Goal: Task Accomplishment & Management: Use online tool/utility

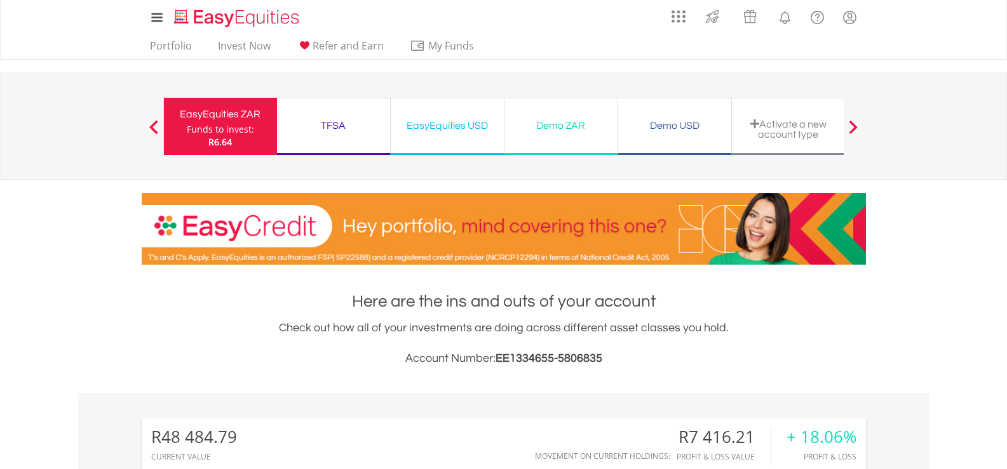
scroll to position [122, 241]
click at [25, 143] on nav "EasyEquities ZAR Funds to invest: R6.64 TFSA Funds to invest: R6.64 EasyEquitie…" at bounding box center [503, 126] width 1007 height 108
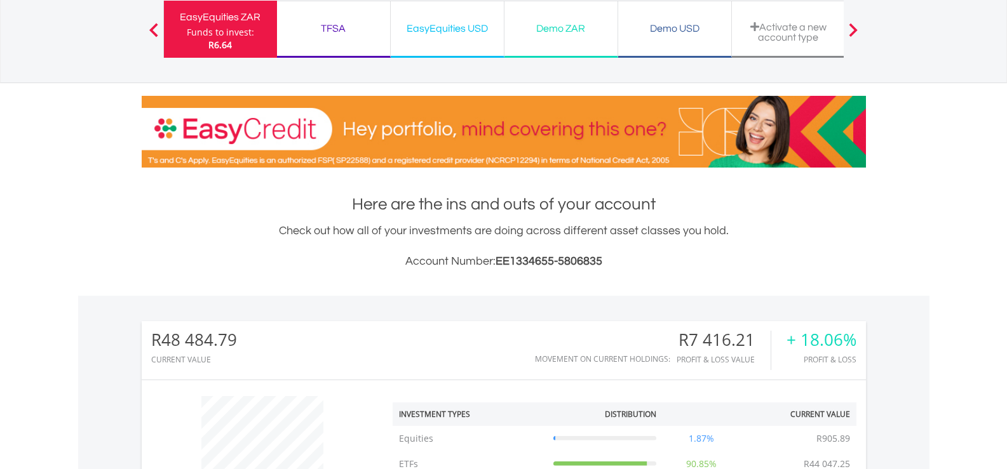
scroll to position [0, 0]
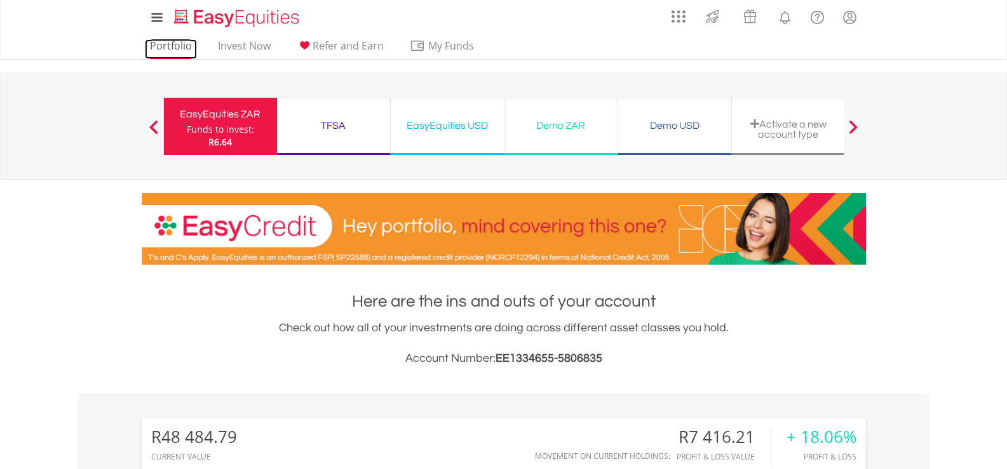
click at [169, 50] on link "Portfolio" at bounding box center [171, 49] width 52 height 20
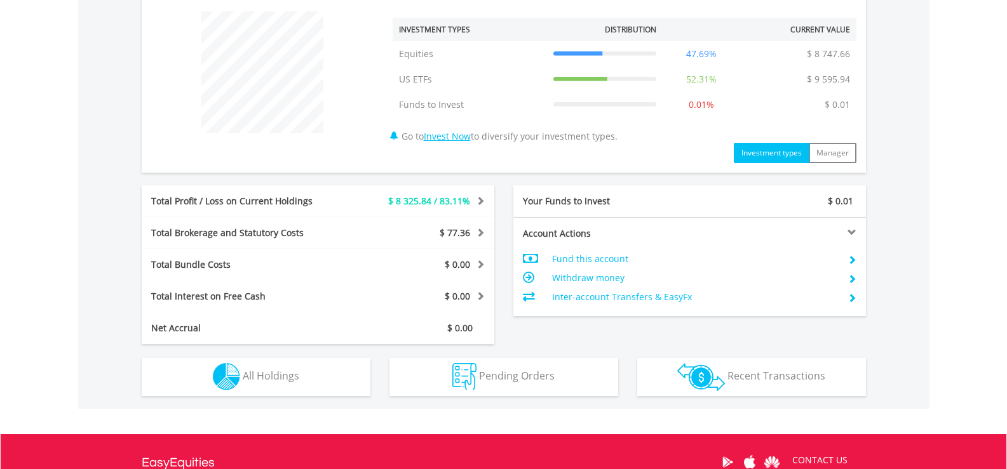
scroll to position [508, 0]
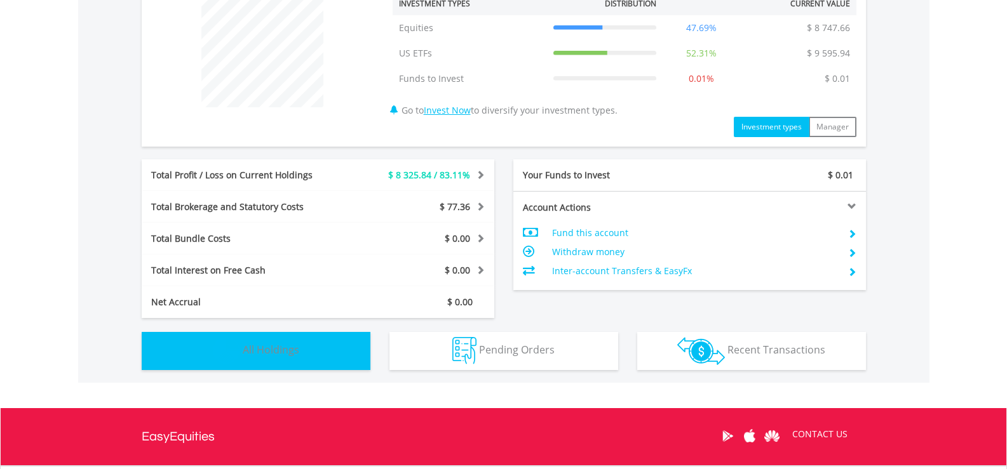
click at [289, 353] on span "All Holdings" at bounding box center [271, 350] width 57 height 14
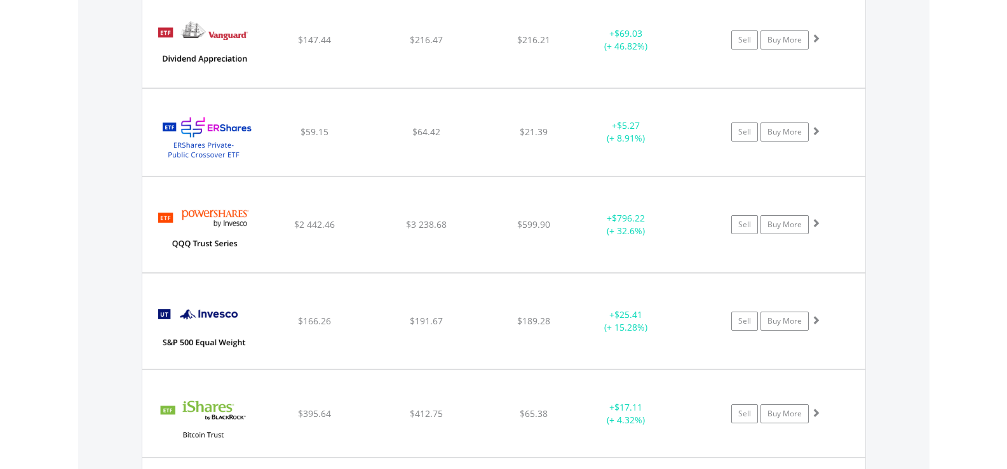
scroll to position [1361, 0]
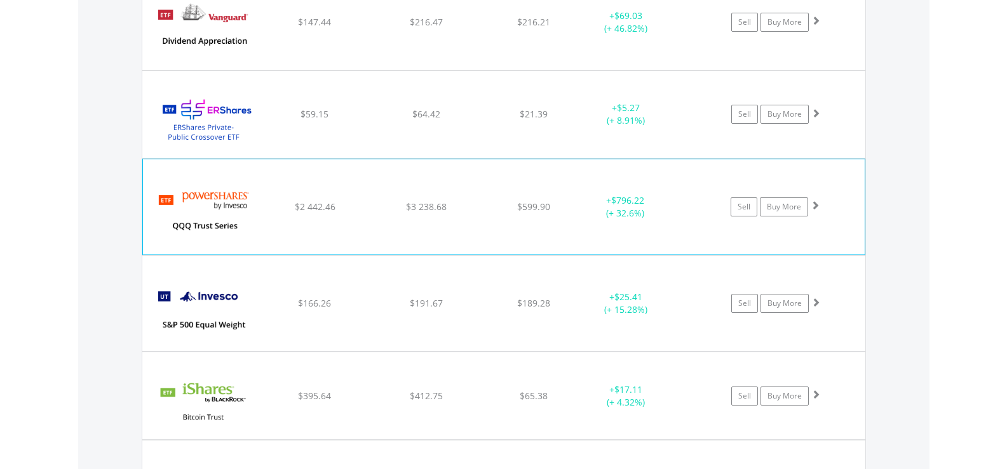
click at [169, 212] on img at bounding box center [203, 213] width 109 height 76
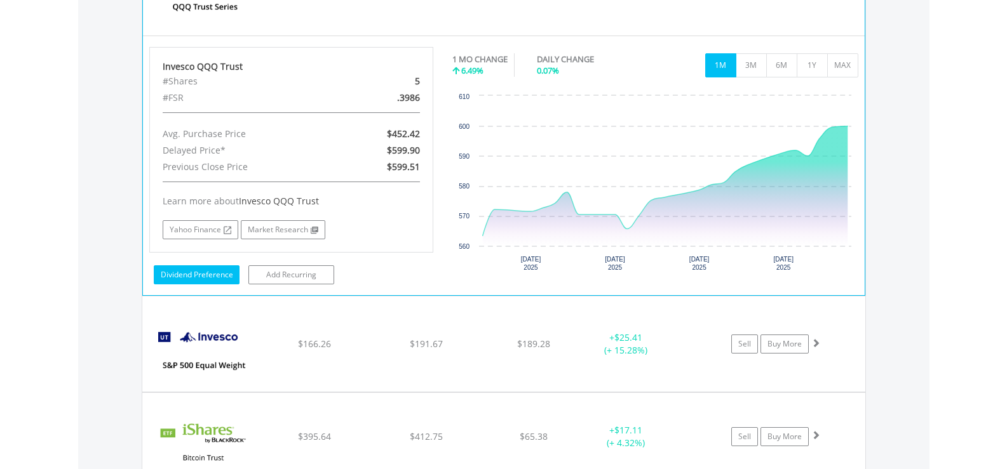
scroll to position [1743, 0]
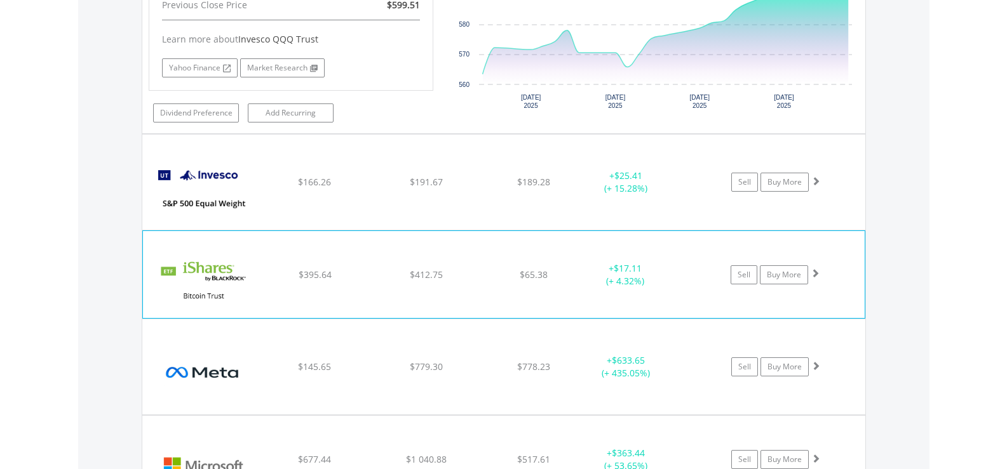
click at [276, 283] on div "﻿ iShares Bitcoin Trust ETF $395.64 $412.75 $65.38 + $17.11 (+ 4.32%) Sell Buy …" at bounding box center [504, 274] width 722 height 86
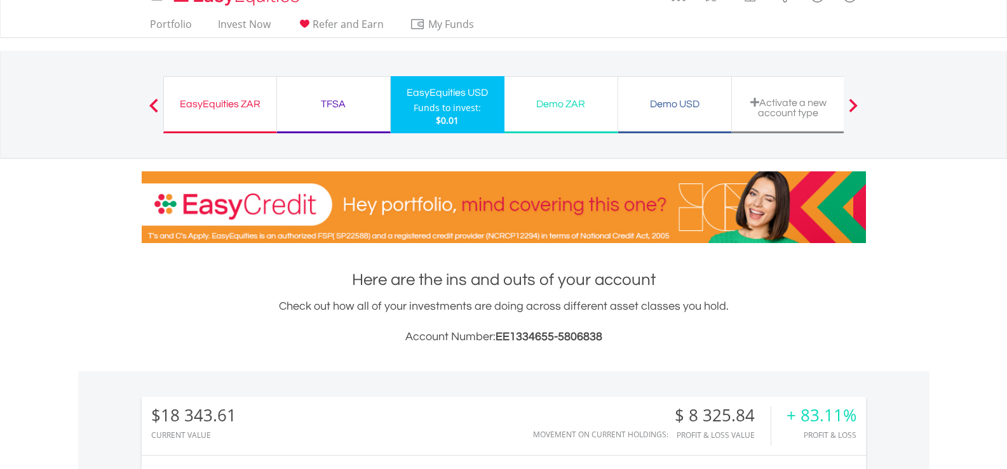
scroll to position [0, 0]
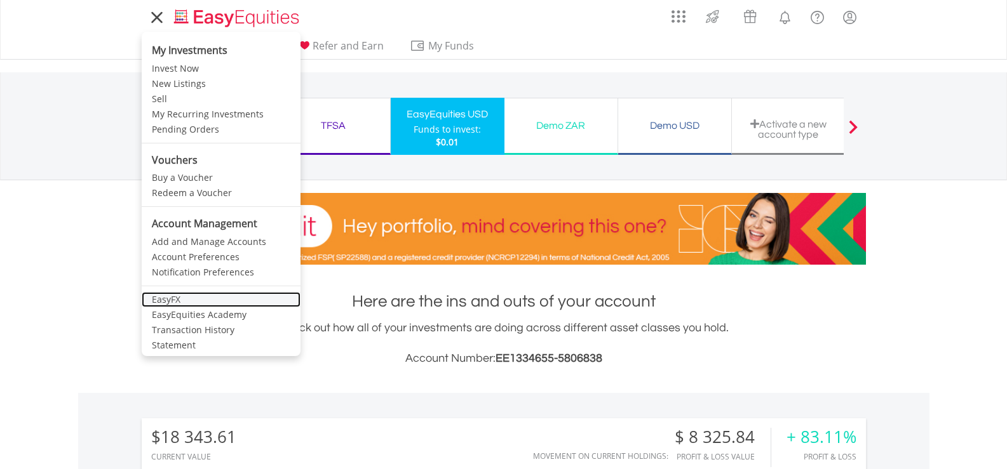
drag, startPoint x: 210, startPoint y: 302, endPoint x: 203, endPoint y: 304, distance: 7.2
click at [210, 302] on link "EasyFX" at bounding box center [221, 299] width 159 height 15
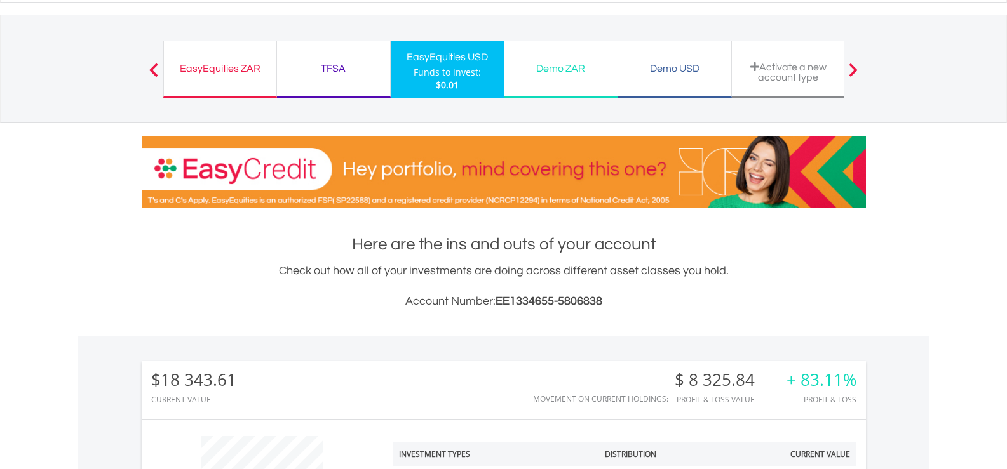
scroll to position [245, 0]
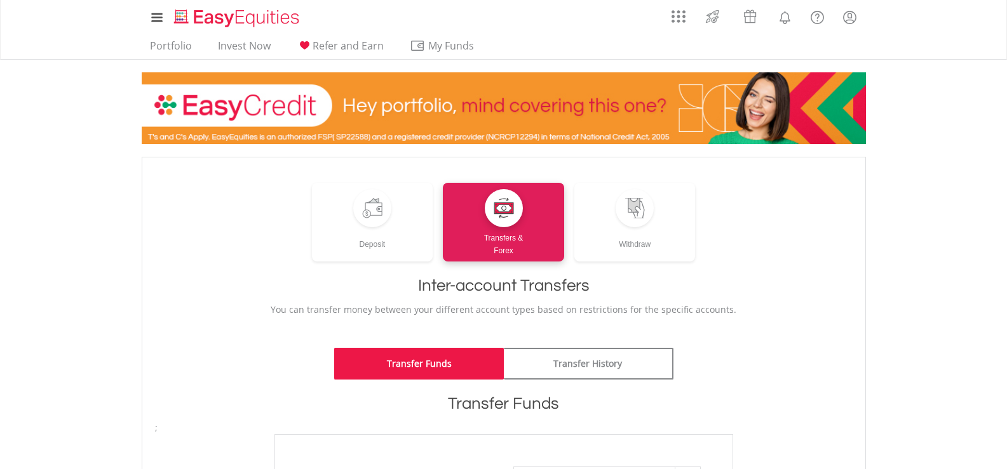
scroll to position [318, 0]
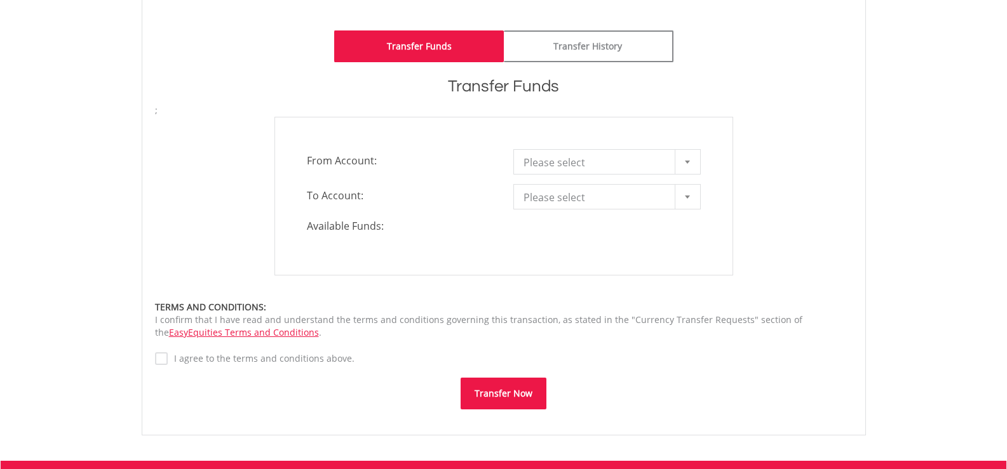
click at [572, 163] on span "Please select" at bounding box center [597, 162] width 148 height 25
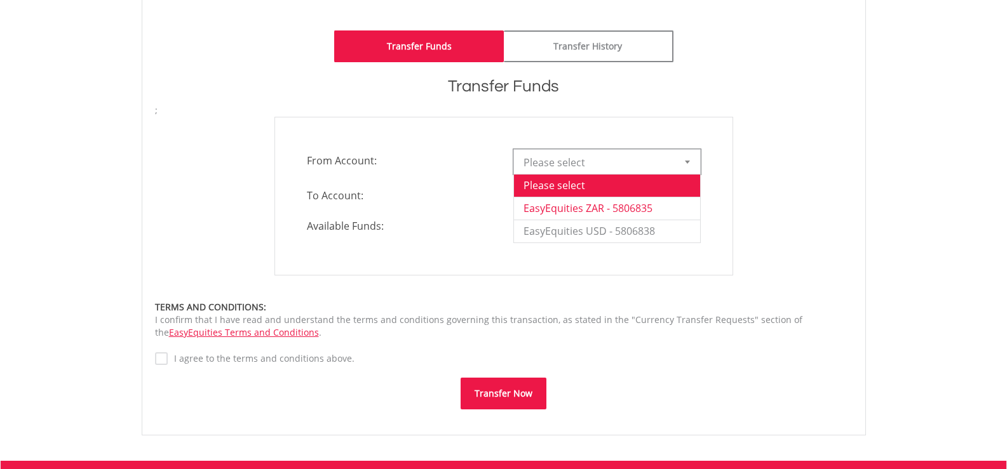
click at [562, 205] on li "EasyEquities ZAR - 5806835" at bounding box center [607, 208] width 186 height 23
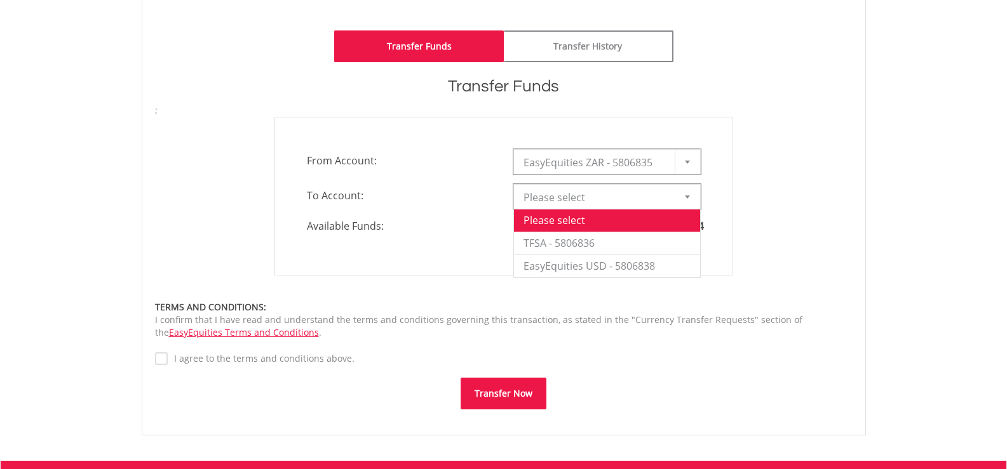
click at [536, 199] on span "Please select" at bounding box center [597, 197] width 148 height 25
click at [534, 266] on li "EasyEquities USD - 5806838" at bounding box center [607, 266] width 186 height 23
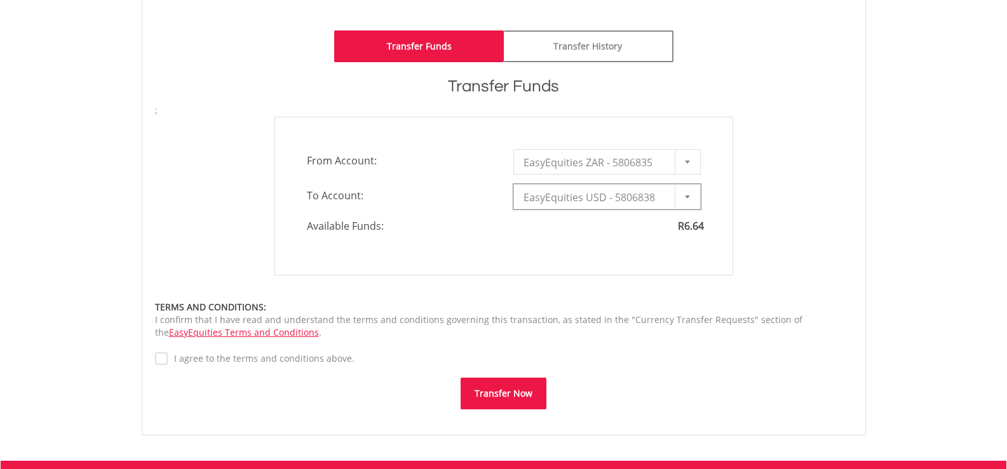
type input "*"
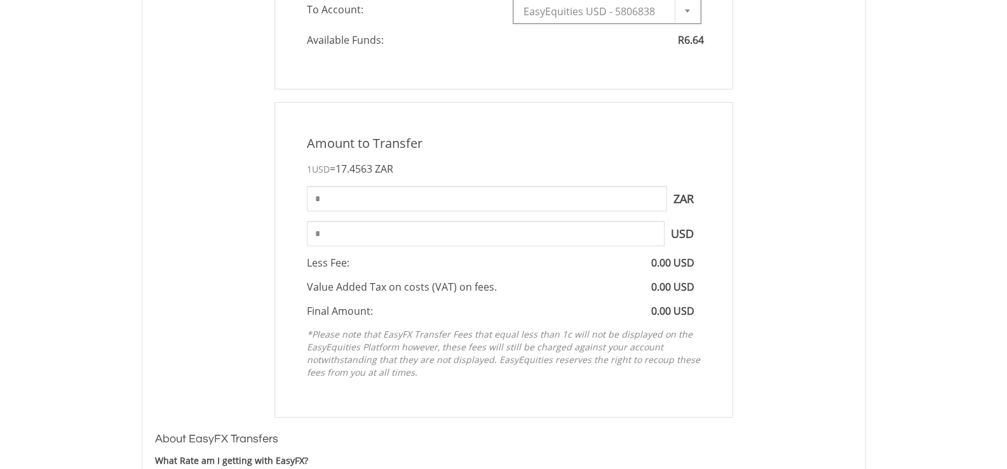
scroll to position [508, 0]
